Goal: Task Accomplishment & Management: Complete application form

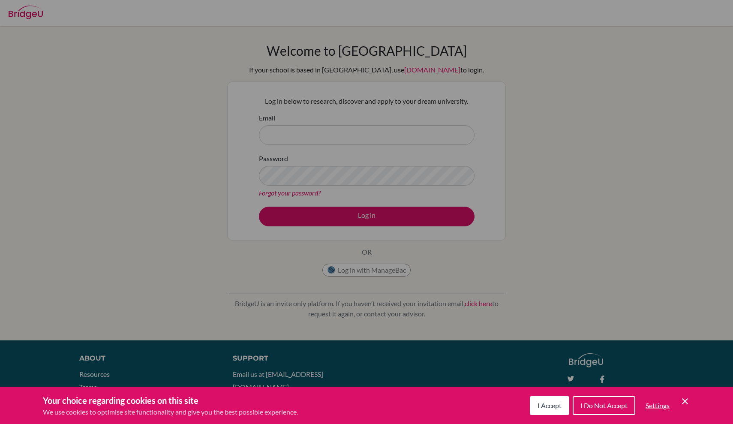
click at [561, 406] on button "I Accept" at bounding box center [549, 405] width 39 height 19
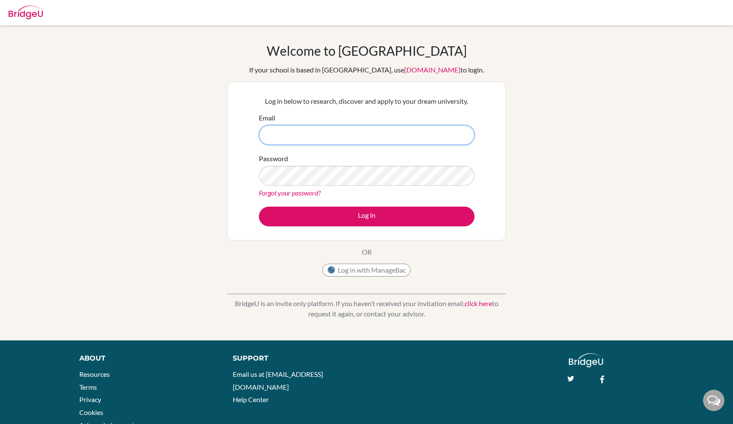
click at [383, 139] on input "Email" at bounding box center [367, 135] width 216 height 20
type input "k"
click at [461, 133] on input "Email" at bounding box center [367, 135] width 216 height 20
type input "[EMAIL_ADDRESS][DOMAIN_NAME]"
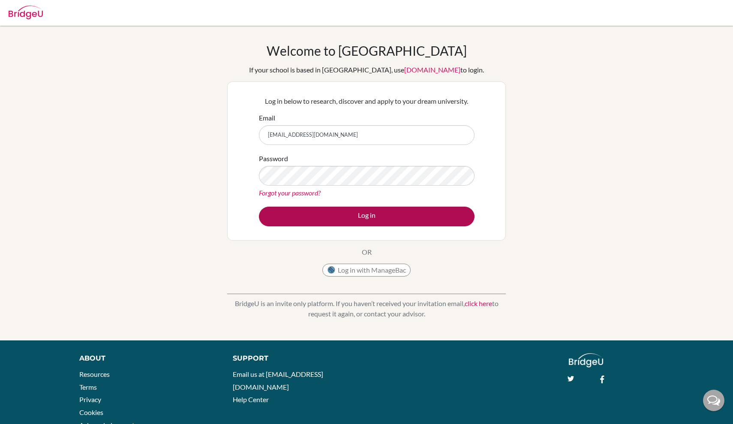
click at [384, 217] on button "Log in" at bounding box center [367, 217] width 216 height 20
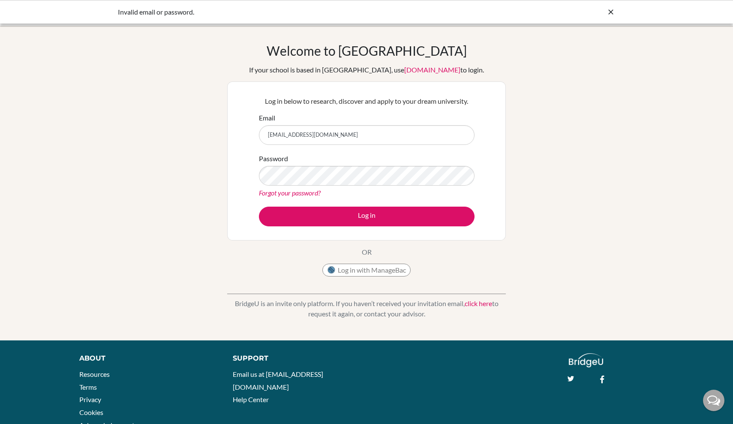
click at [619, 13] on div "Invalid email or password." at bounding box center [366, 12] width 733 height 24
click at [610, 10] on icon at bounding box center [611, 12] width 9 height 9
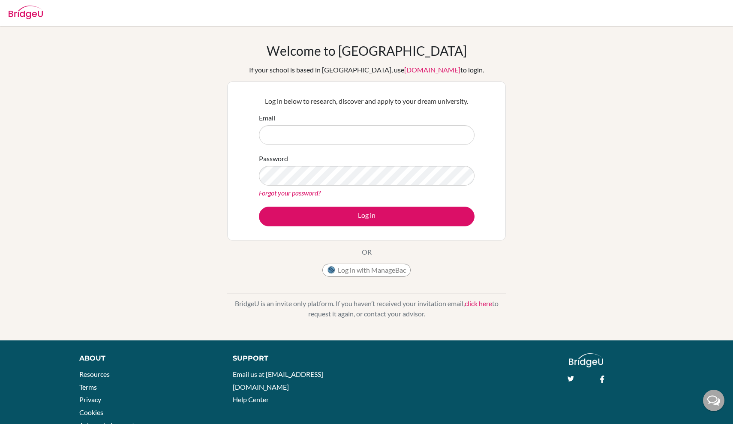
click at [460, 128] on input "Email" at bounding box center [367, 135] width 216 height 20
click at [461, 136] on input "Email" at bounding box center [367, 135] width 216 height 20
type input "[EMAIL_ADDRESS][DOMAIN_NAME]"
click at [374, 195] on div "Forgot your password?" at bounding box center [367, 193] width 216 height 10
click at [305, 193] on link "Forgot your password?" at bounding box center [290, 193] width 62 height 8
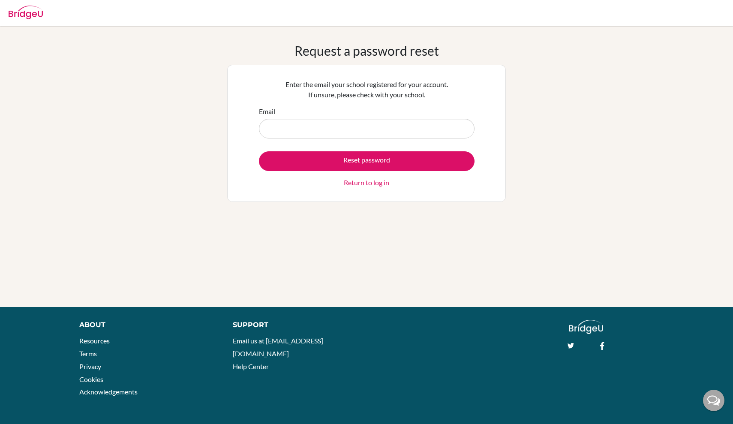
type input "k"
click at [509, 109] on div "Request a password reset Enter the email your school registered for your accoun…" at bounding box center [366, 166] width 733 height 247
click at [467, 130] on input "Email" at bounding box center [367, 129] width 216 height 20
paste input "[EMAIL_ADDRESS][DOMAIN_NAME]"
type input "[EMAIL_ADDRESS][DOMAIN_NAME]"
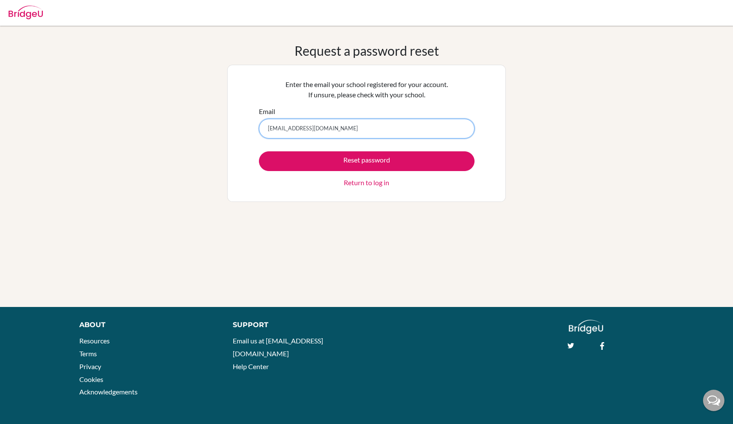
click at [367, 161] on button "Reset password" at bounding box center [367, 161] width 216 height 20
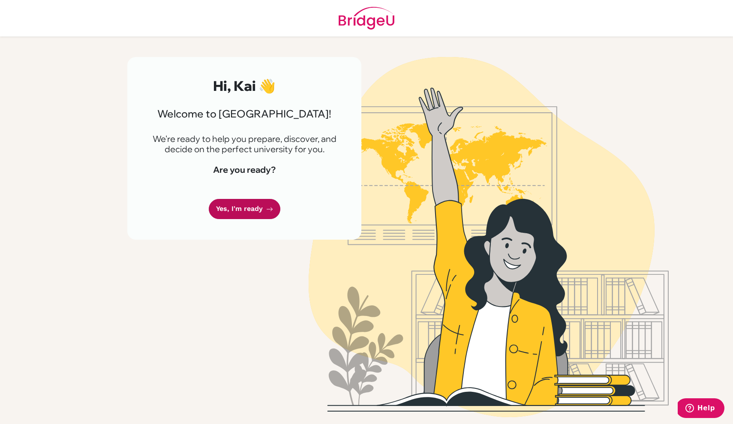
click at [234, 207] on link "Yes, I'm ready" at bounding box center [245, 209] width 72 height 20
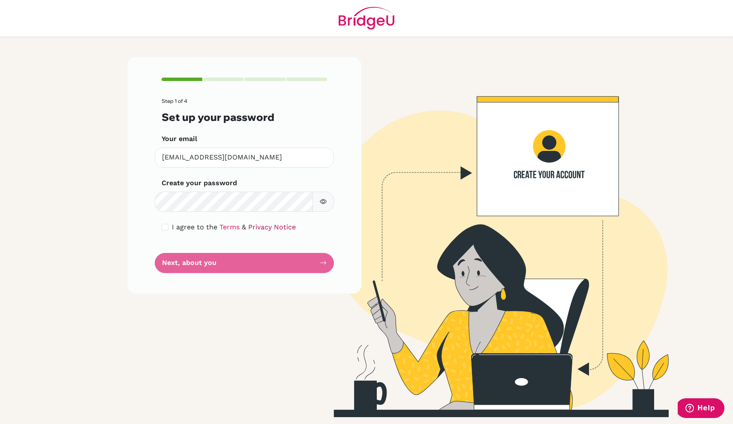
click at [295, 224] on link "Privacy Notice" at bounding box center [272, 227] width 48 height 8
click at [166, 223] on div "I agree to the Terms & Privacy Notice" at bounding box center [245, 227] width 166 height 10
click at [171, 232] on form "Step 1 of 4 Set up your password Your email [EMAIL_ADDRESS][DOMAIN_NAME] Invali…" at bounding box center [245, 185] width 166 height 175
click at [169, 230] on div "I agree to the Terms & Privacy Notice" at bounding box center [245, 227] width 166 height 10
click at [164, 228] on input "checkbox" at bounding box center [165, 227] width 7 height 7
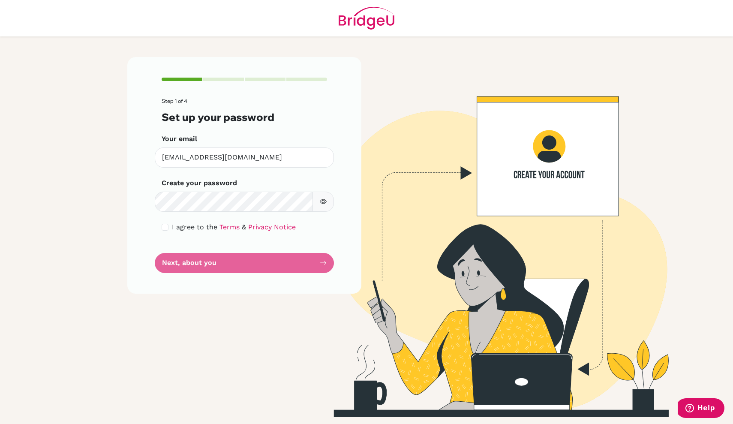
checkbox input "true"
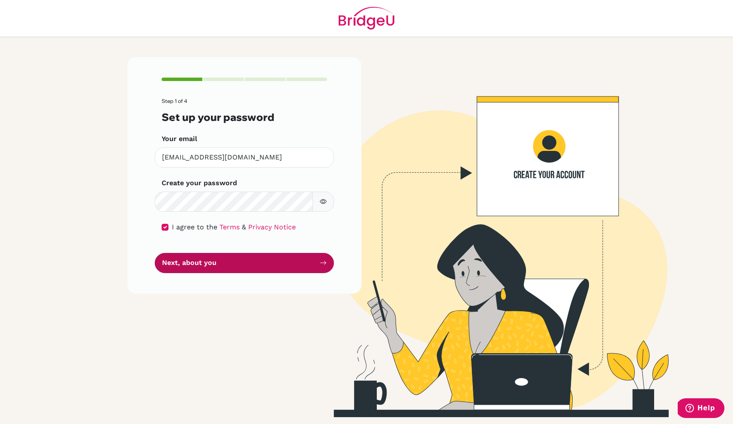
click at [210, 261] on button "Next, about you" at bounding box center [244, 263] width 179 height 20
